Goal: Task Accomplishment & Management: Manage account settings

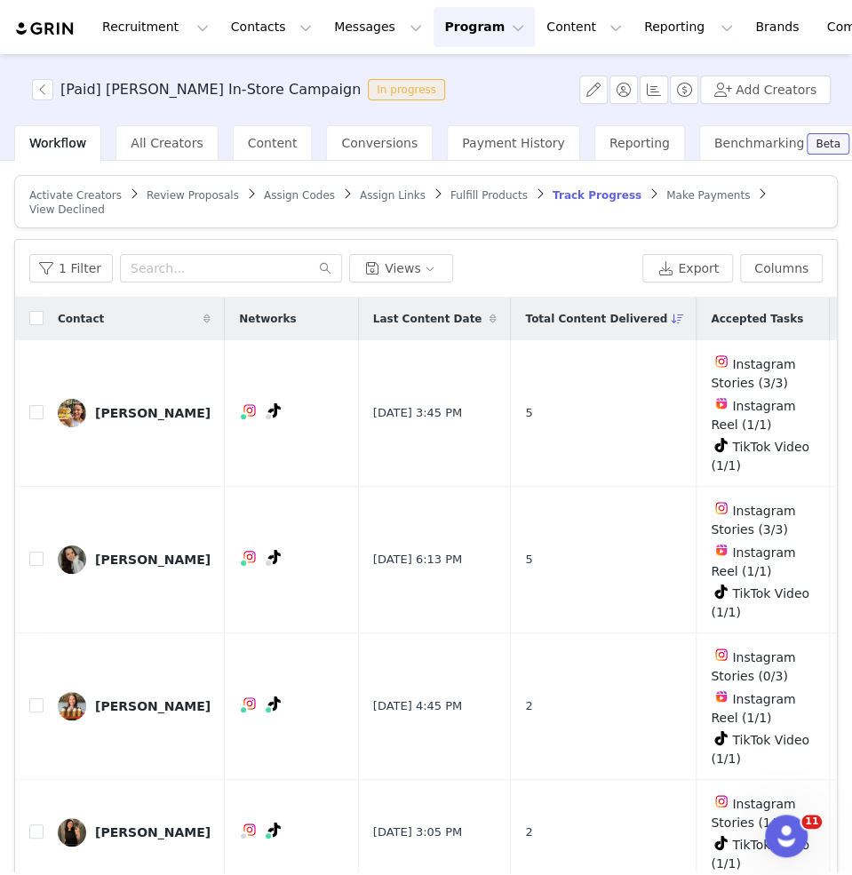
click at [54, 192] on span "Activate Creators" at bounding box center [75, 195] width 92 height 12
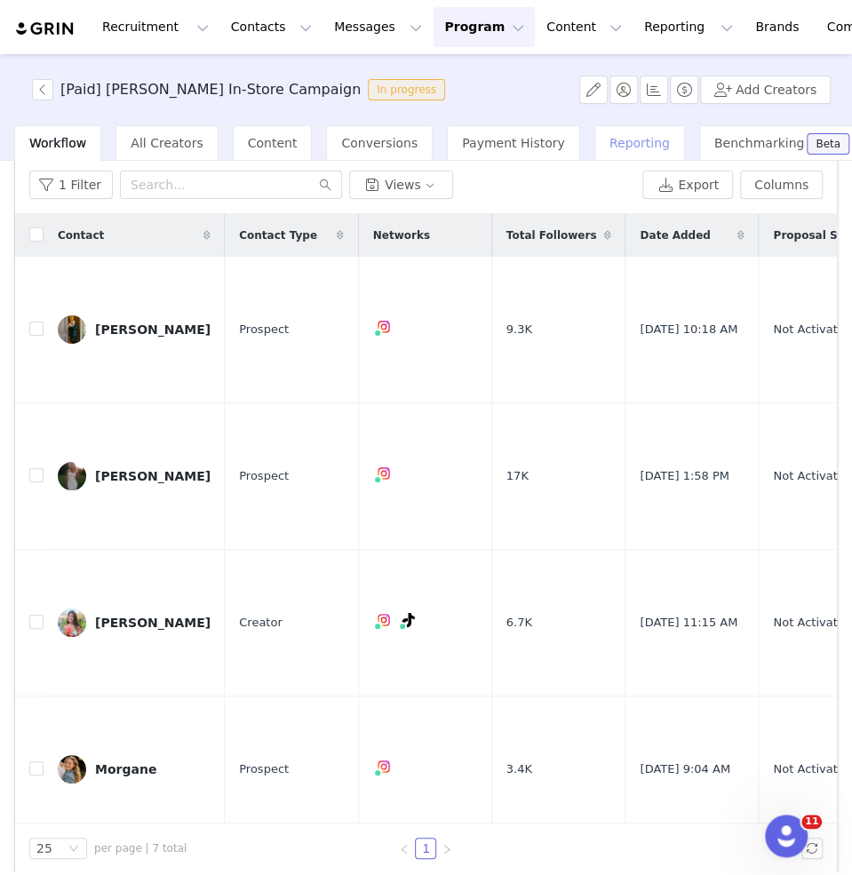
click at [610, 146] on span "Reporting" at bounding box center [640, 143] width 60 height 14
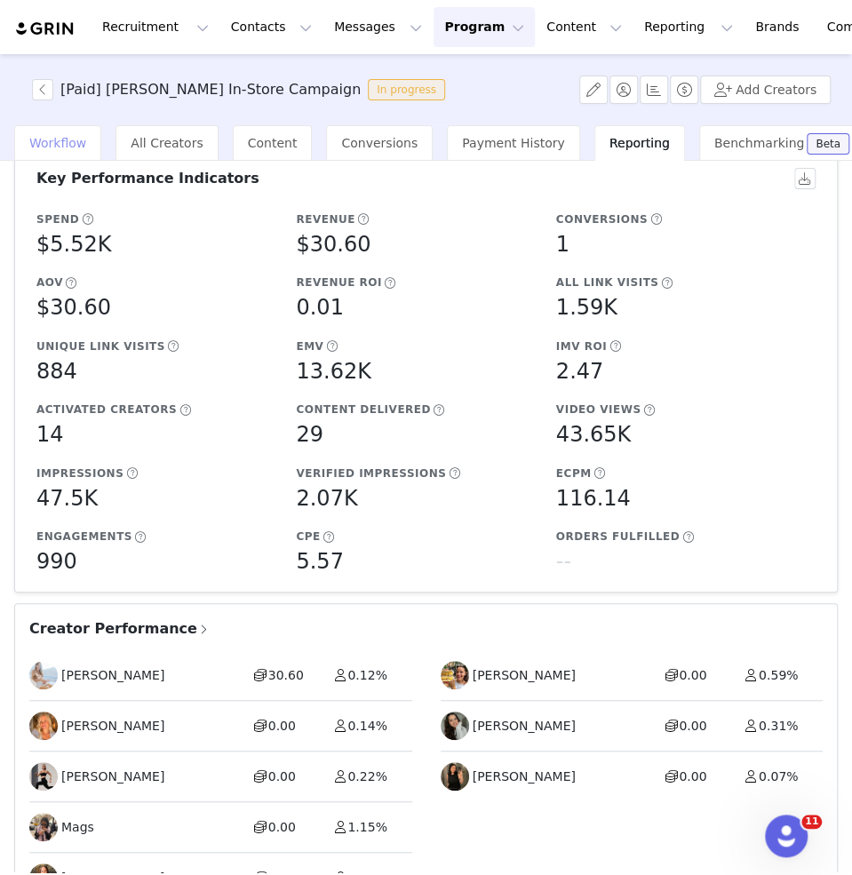
click at [49, 140] on span "Workflow" at bounding box center [57, 143] width 57 height 14
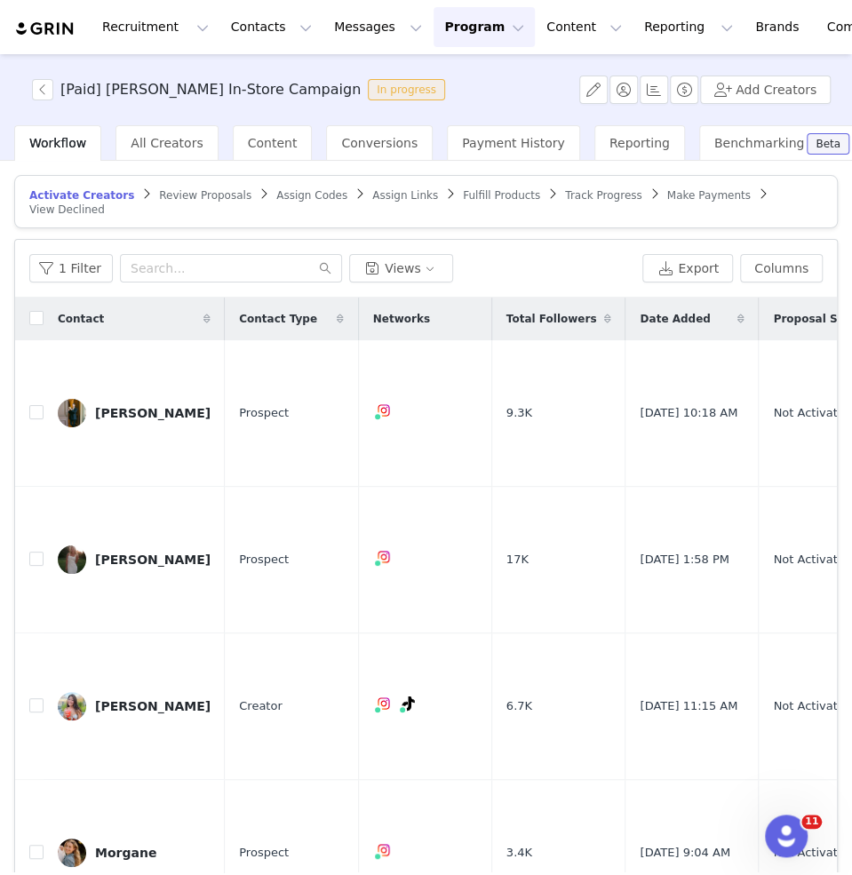
click at [590, 196] on span "Track Progress" at bounding box center [603, 195] width 76 height 12
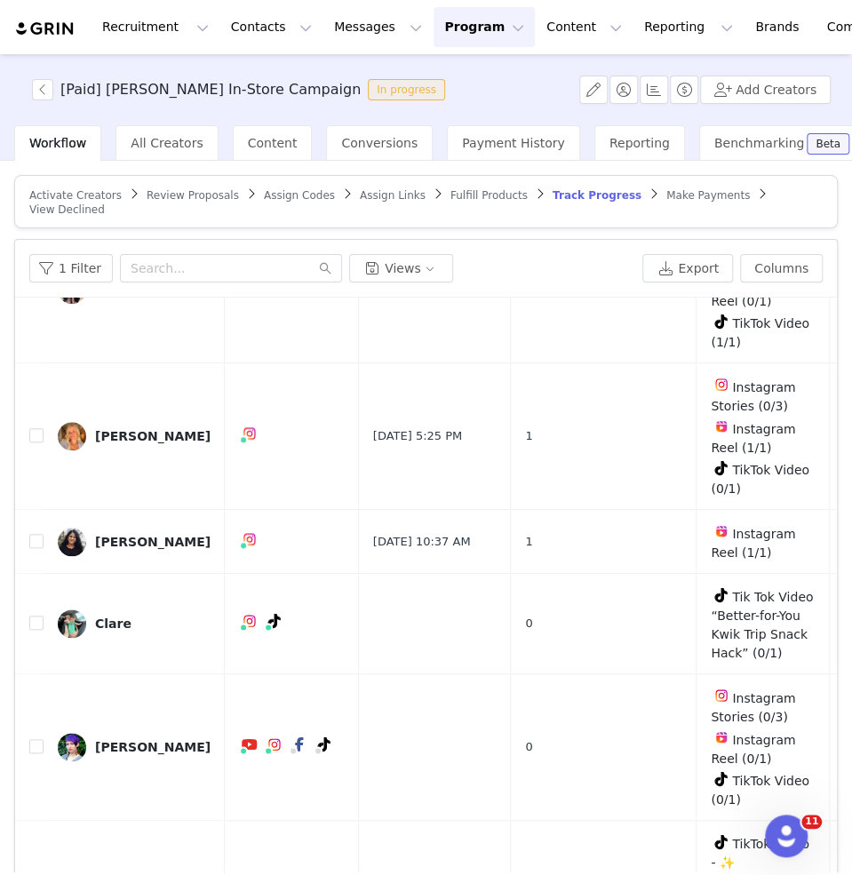
scroll to position [84, 0]
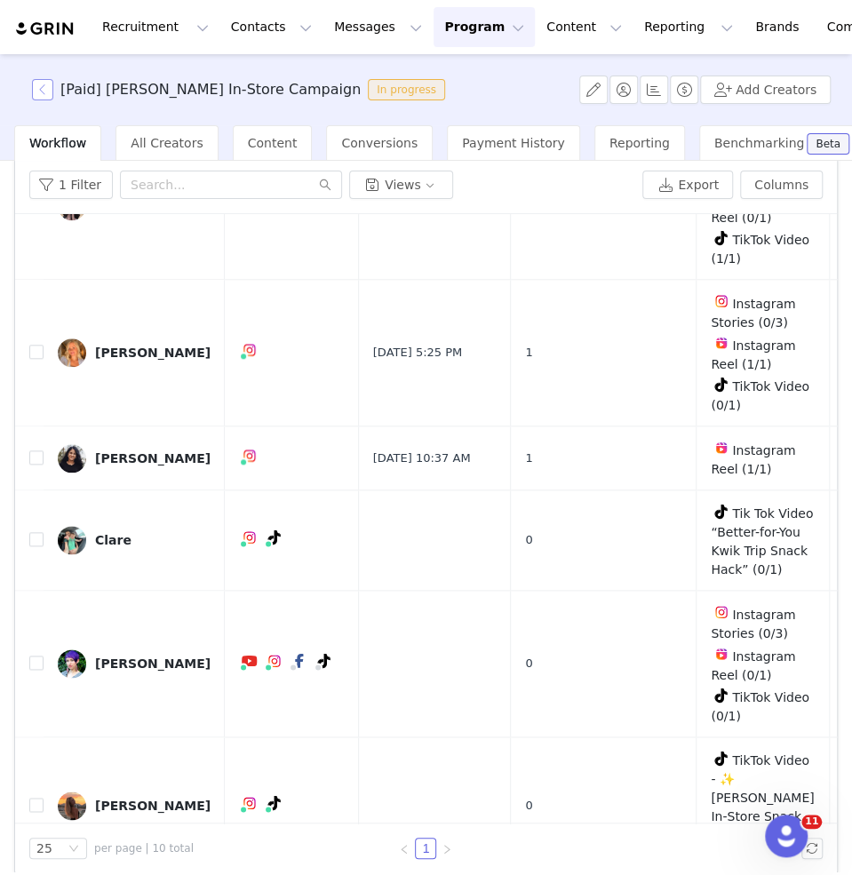
click at [41, 91] on button "button" at bounding box center [42, 89] width 21 height 21
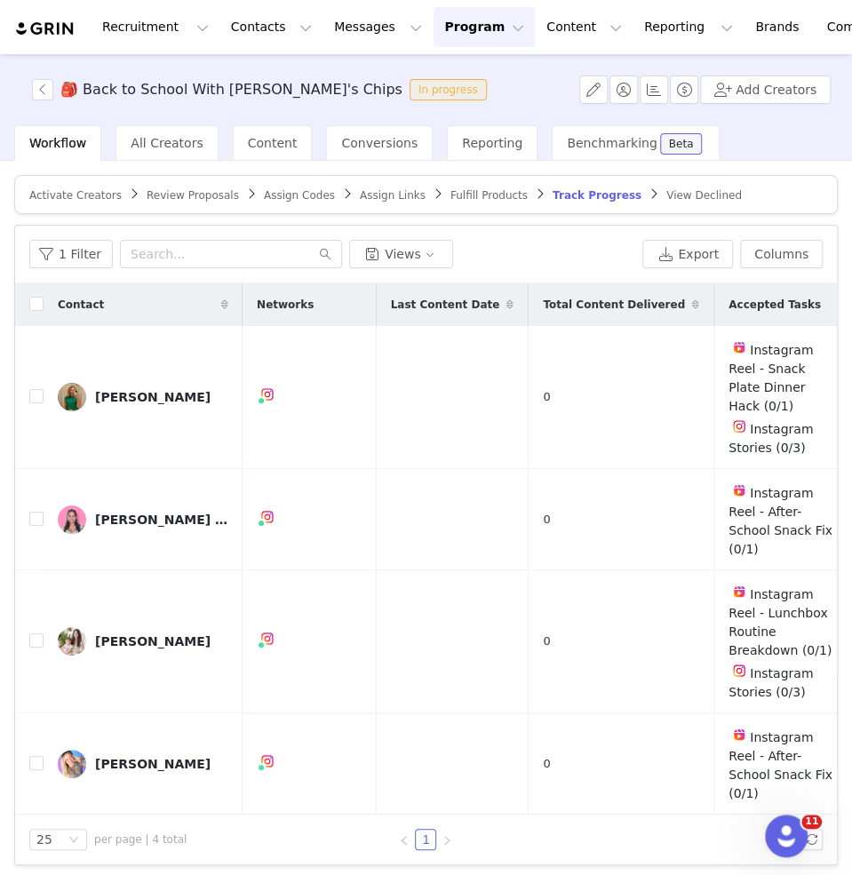
click at [57, 196] on span "Activate Creators" at bounding box center [75, 195] width 92 height 12
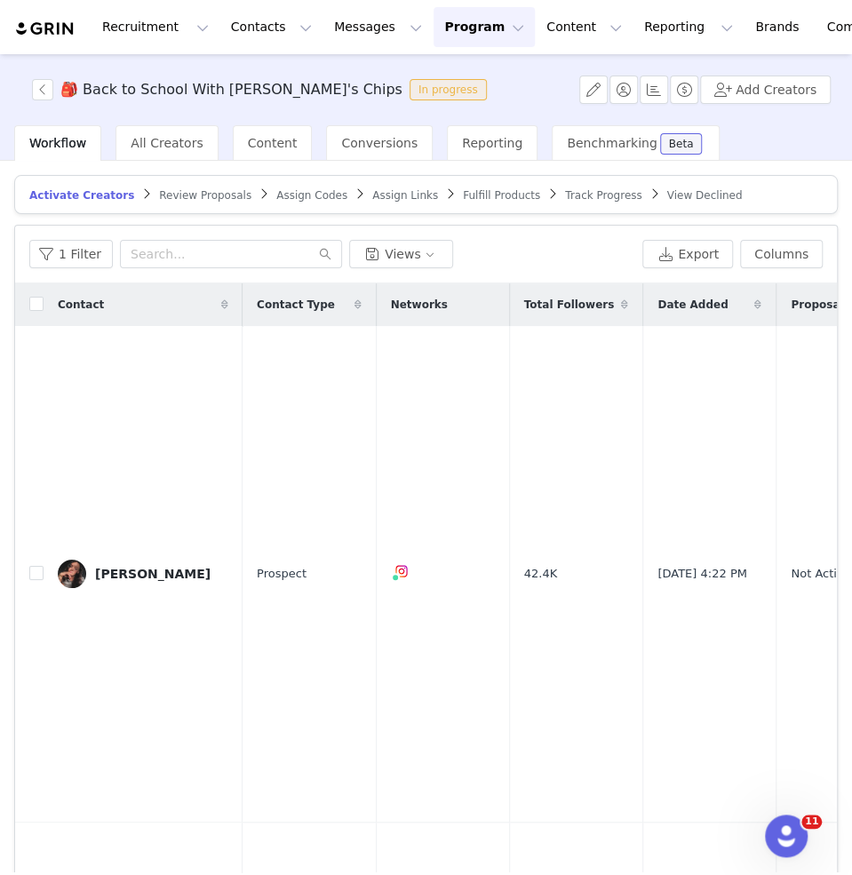
click at [565, 195] on span "Track Progress" at bounding box center [603, 195] width 76 height 12
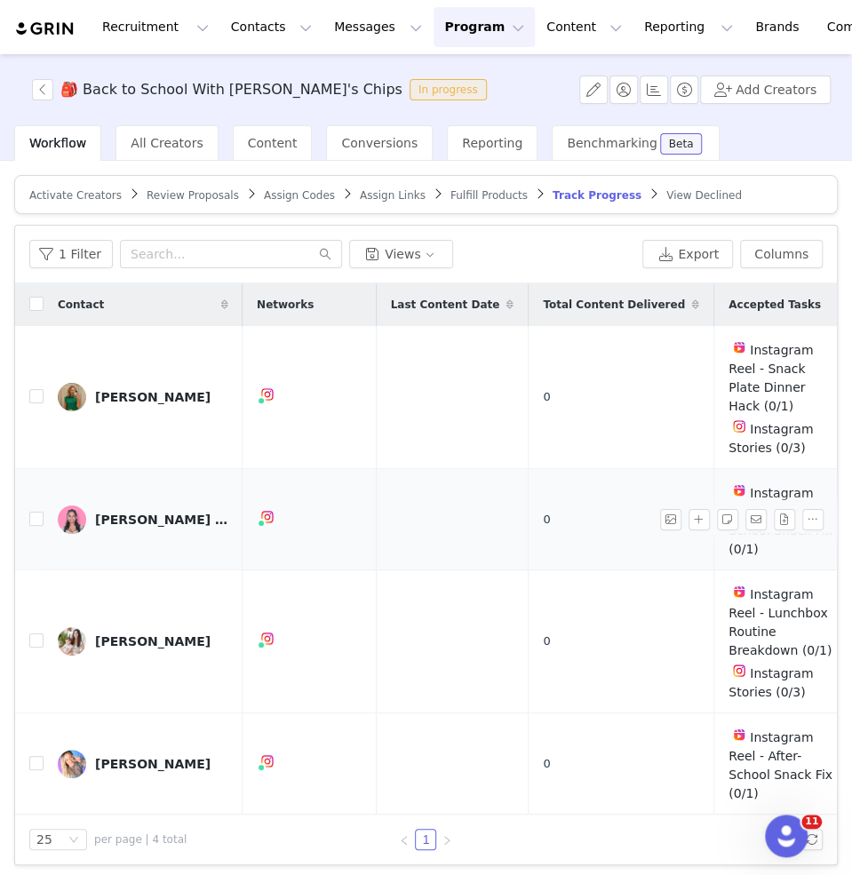
scroll to position [2, 0]
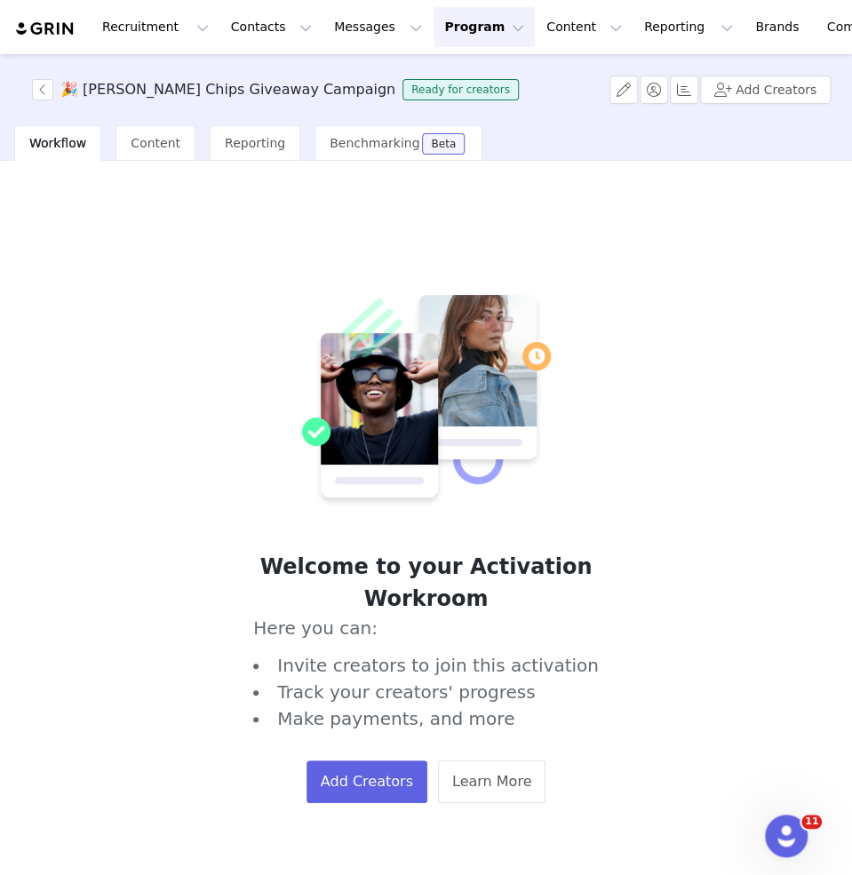
click at [52, 140] on span "Workflow" at bounding box center [57, 143] width 57 height 14
